Goal: Transaction & Acquisition: Purchase product/service

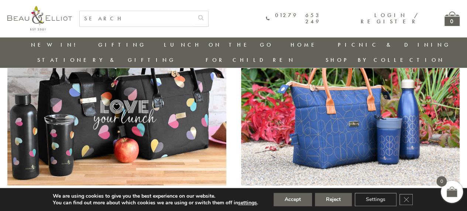
scroll to position [314, 0]
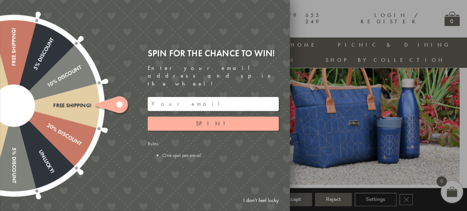
click at [262, 200] on link "I don't feel lucky" at bounding box center [261, 200] width 43 height 14
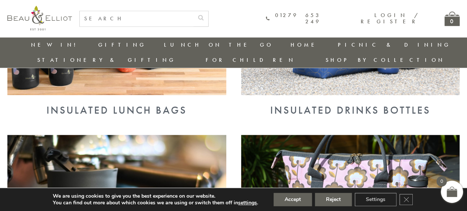
scroll to position [565, 0]
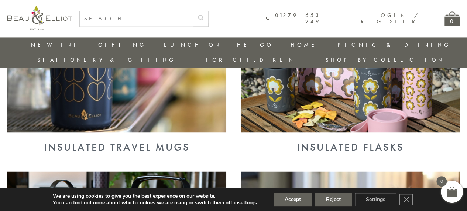
click at [108, 91] on img at bounding box center [116, 52] width 219 height 159
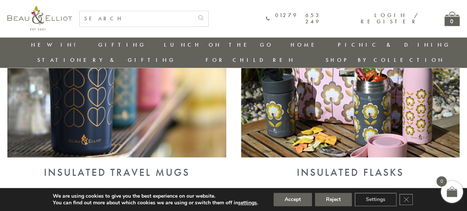
scroll to position [540, 0]
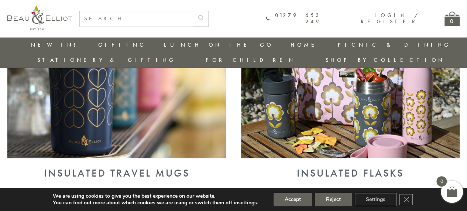
click at [333, 130] on img at bounding box center [350, 78] width 219 height 159
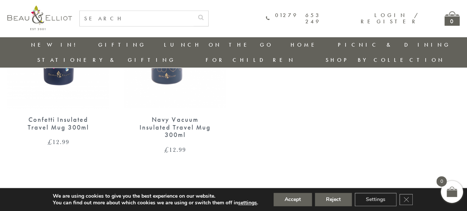
scroll to position [782, 0]
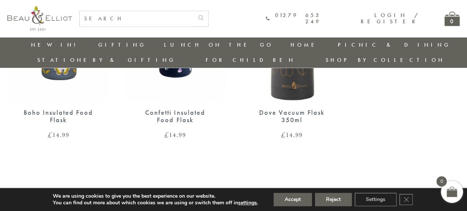
scroll to position [372, 0]
click at [282, 129] on span "£" at bounding box center [283, 133] width 5 height 9
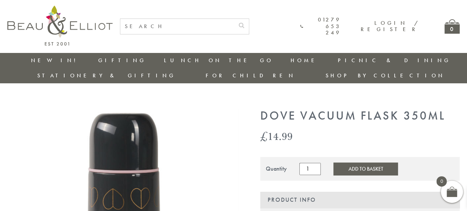
click at [262, 128] on span "£" at bounding box center [264, 135] width 7 height 15
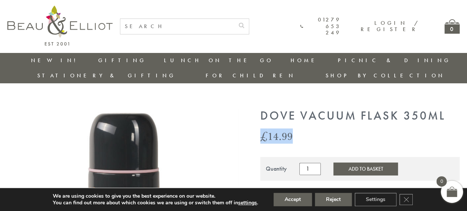
copy div "£ 14.99"
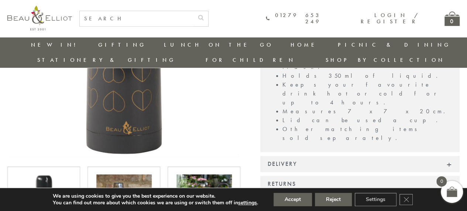
scroll to position [169, 2]
